Goal: Task Accomplishment & Management: Use online tool/utility

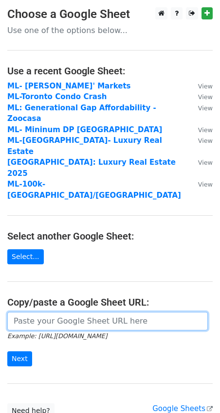
click at [43, 312] on input "url" at bounding box center [107, 321] width 200 height 18
paste input "[URL][DOMAIN_NAME]"
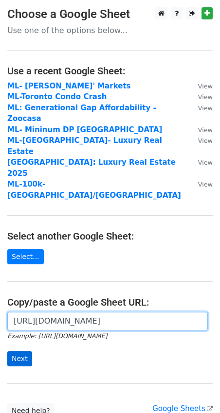
type input "[URL][DOMAIN_NAME]"
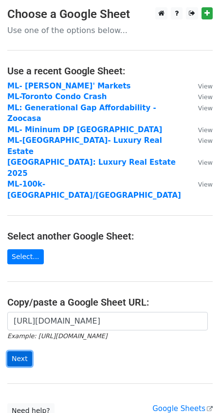
scroll to position [0, 0]
click at [23, 351] on input "Next" at bounding box center [19, 358] width 25 height 15
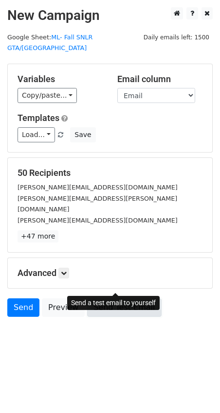
click at [89, 298] on link "Send Test Email" at bounding box center [124, 307] width 74 height 18
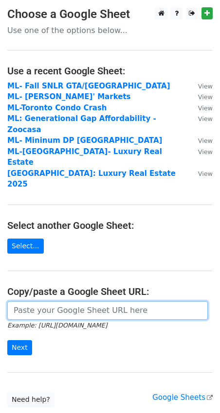
click at [32, 301] on input "url" at bounding box center [107, 310] width 200 height 18
paste input "https://docs.google.com/spreadsheets/d/1iDsQ-dcidiuJT7UI_0BLWLMclYYcdteBB_fT1ok…"
type input "https://docs.google.com/spreadsheets/d/1iDsQ-dcidiuJT7UI_0BLWLMclYYcdteBB_fT1ok…"
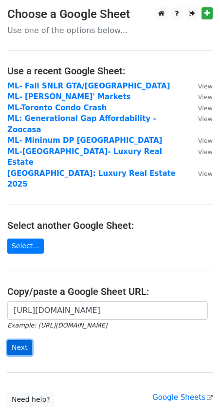
click at [27, 340] on input "Next" at bounding box center [19, 347] width 25 height 15
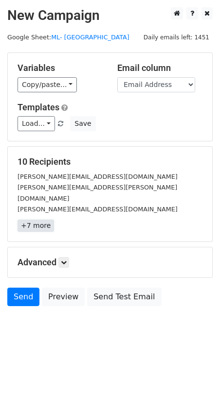
click at [40, 220] on link "+7 more" at bounding box center [35, 226] width 36 height 12
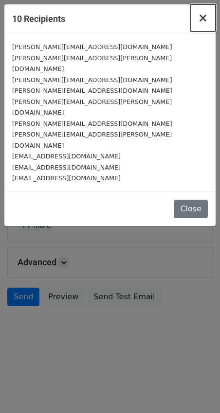
click at [203, 22] on span "×" at bounding box center [203, 18] width 10 height 14
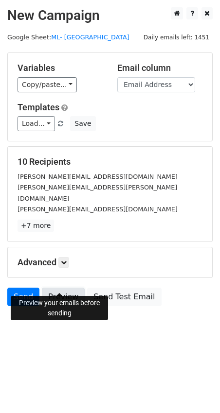
click at [51, 288] on link "Preview" at bounding box center [63, 297] width 43 height 18
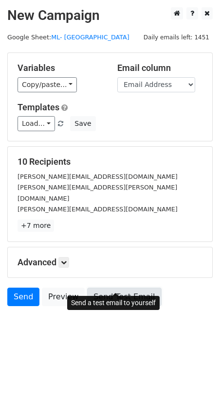
click at [133, 288] on link "Send Test Email" at bounding box center [124, 297] width 74 height 18
click at [114, 288] on link "Send Test Email" at bounding box center [124, 297] width 74 height 18
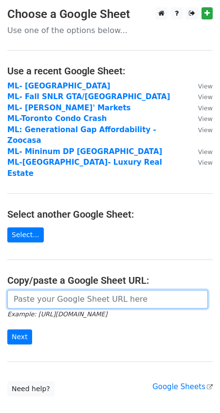
click at [34, 290] on input "url" at bounding box center [107, 299] width 200 height 18
paste input "[URL][DOMAIN_NAME]"
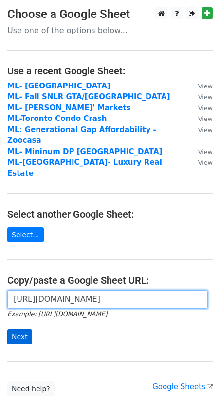
type input "[URL][DOMAIN_NAME]"
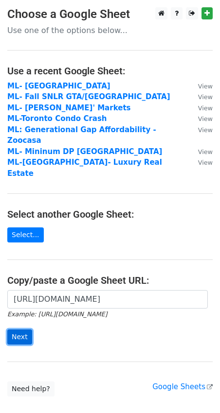
scroll to position [0, 0]
click at [22, 329] on input "Next" at bounding box center [19, 336] width 25 height 15
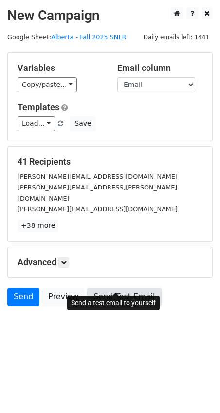
click at [103, 288] on link "Send Test Email" at bounding box center [124, 297] width 74 height 18
click at [108, 288] on link "Send Test Email" at bounding box center [124, 297] width 74 height 18
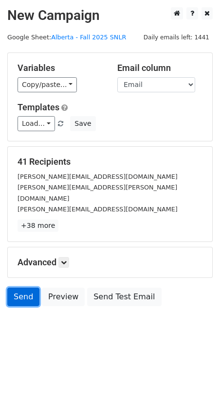
click at [24, 288] on link "Send" at bounding box center [23, 297] width 32 height 18
